Goal: Task Accomplishment & Management: Use online tool/utility

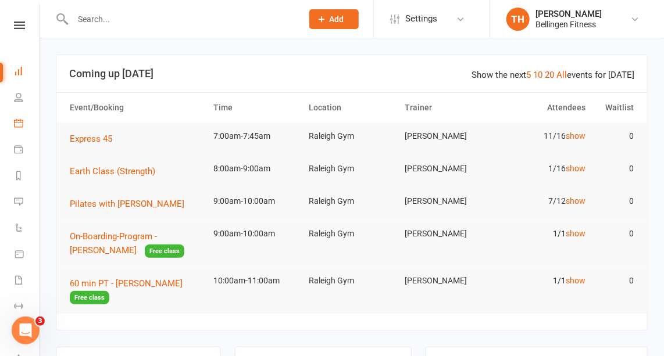
click at [25, 123] on link "Calendar" at bounding box center [27, 125] width 26 height 26
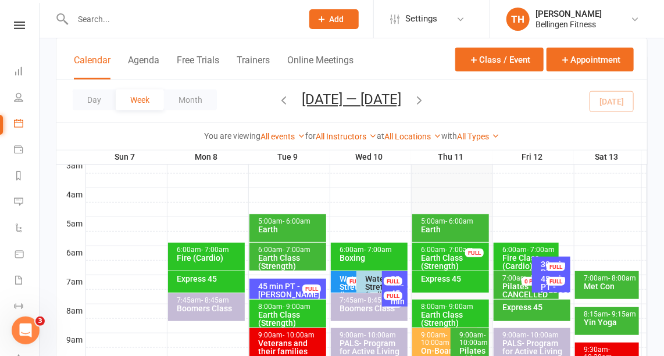
scroll to position [166, 0]
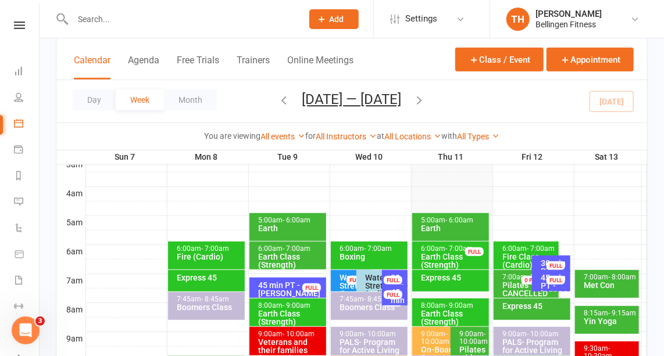
click at [441, 256] on div "Earth Class (Strength)" at bounding box center [453, 261] width 66 height 16
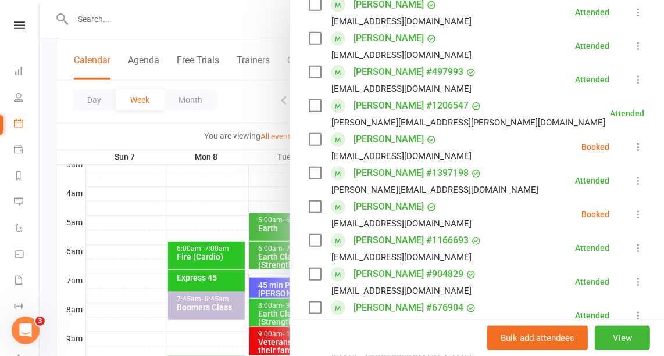
scroll to position [281, 0]
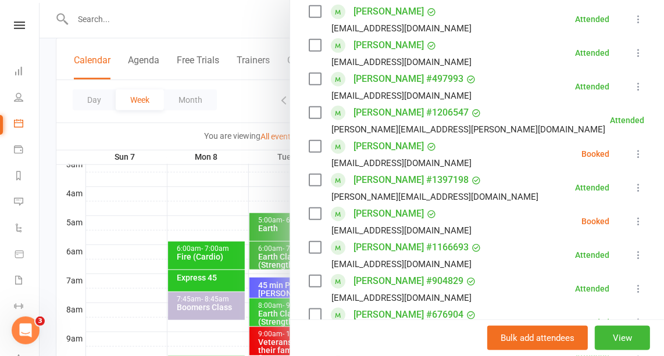
click at [633, 216] on icon at bounding box center [639, 222] width 12 height 12
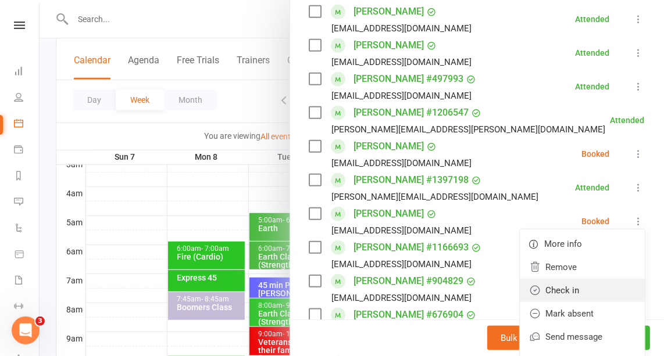
click at [545, 288] on link "Check in" at bounding box center [582, 290] width 125 height 23
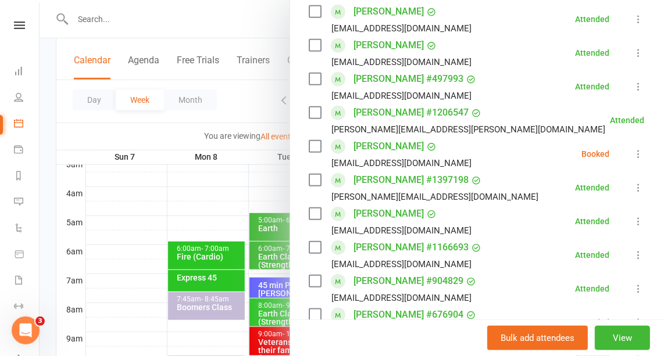
click at [633, 155] on icon at bounding box center [639, 154] width 12 height 12
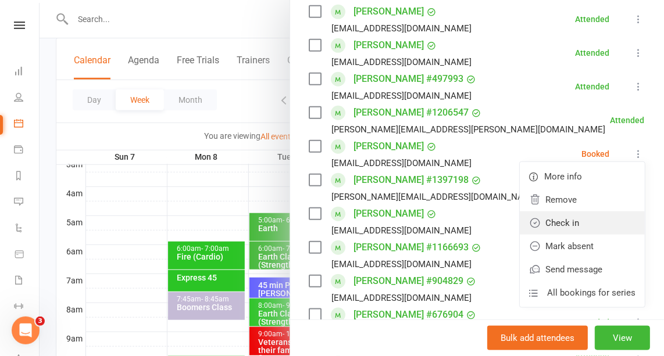
click at [558, 220] on link "Check in" at bounding box center [582, 223] width 125 height 23
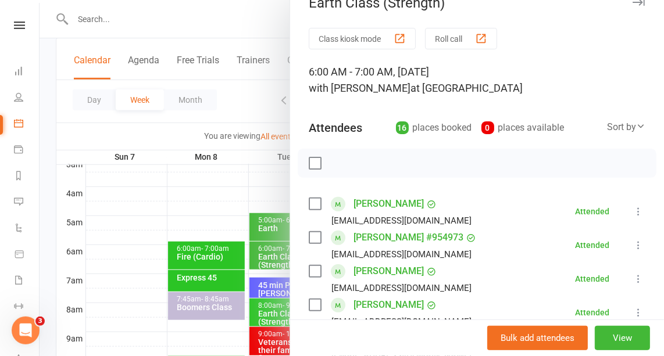
scroll to position [0, 0]
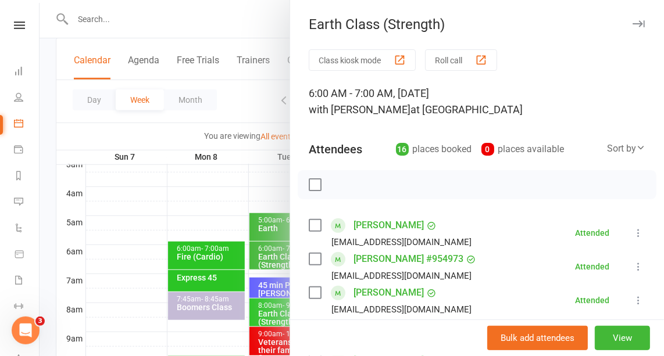
click at [630, 22] on div "Earth Class (Strength)" at bounding box center [477, 24] width 374 height 16
click at [633, 23] on icon "button" at bounding box center [639, 23] width 12 height 7
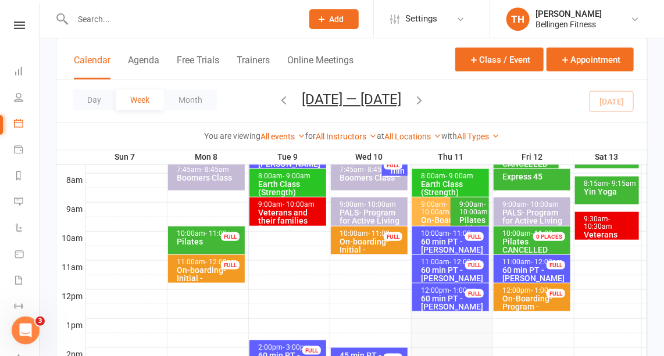
scroll to position [297, 0]
